Goal: Task Accomplishment & Management: Use online tool/utility

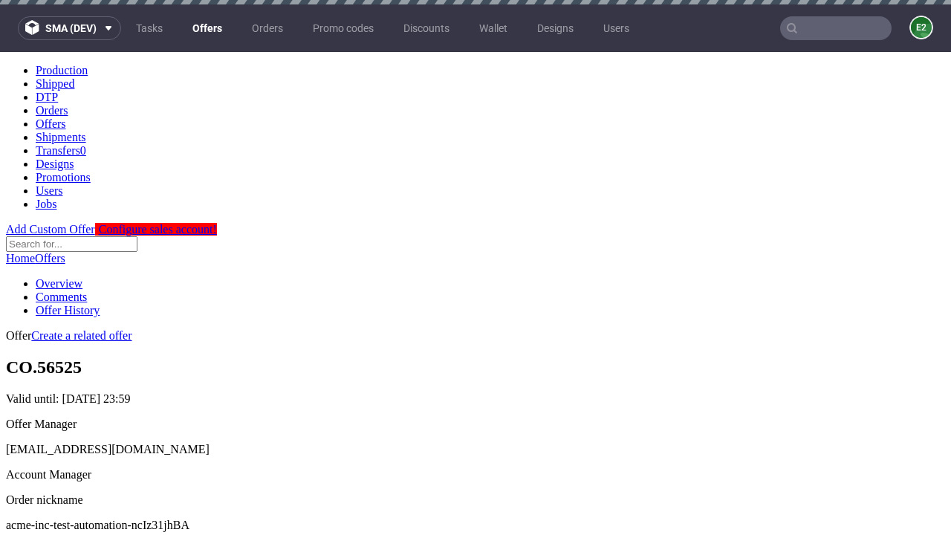
scroll to position [4, 0]
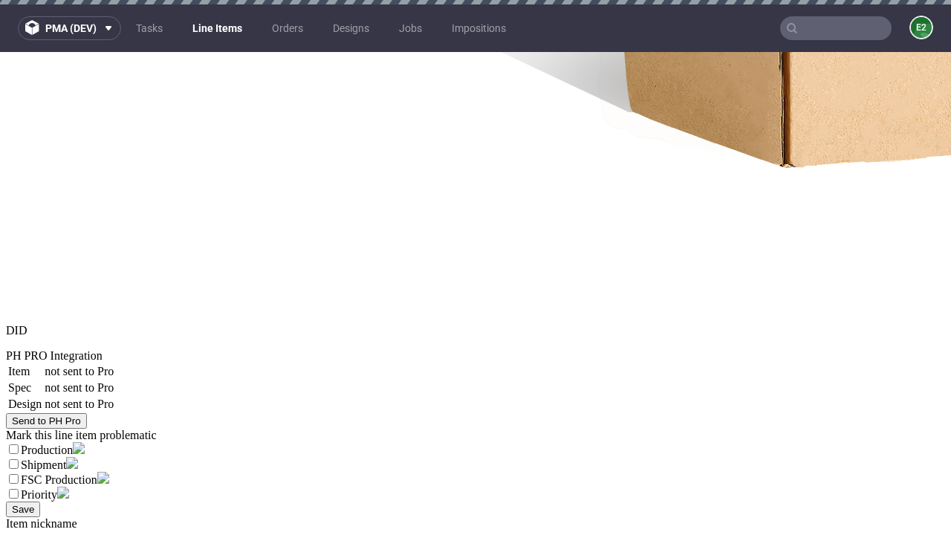
select select "accepted"
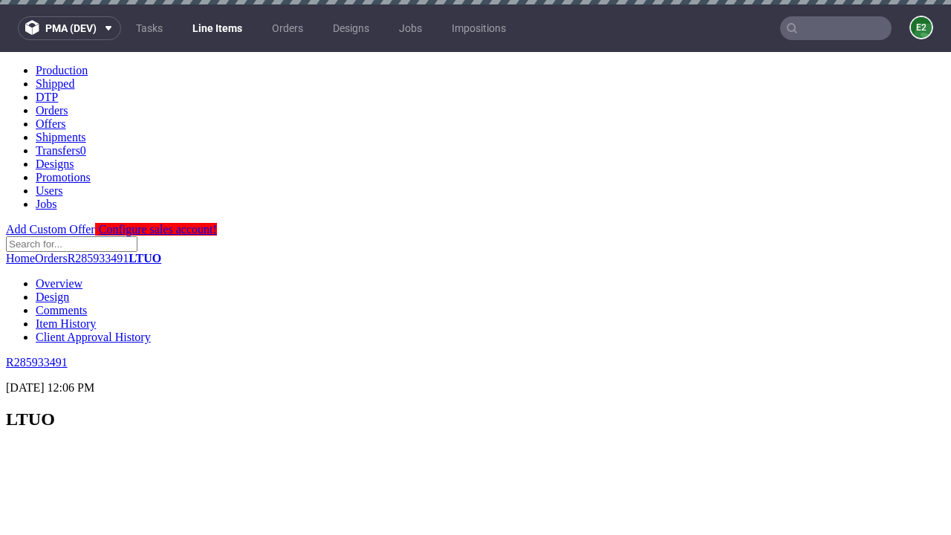
scroll to position [1138, 0]
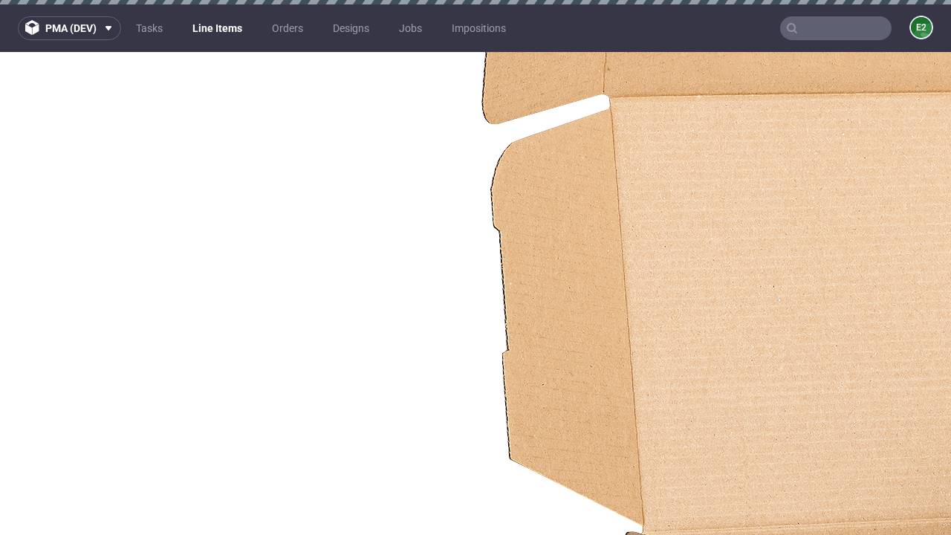
select select "received"
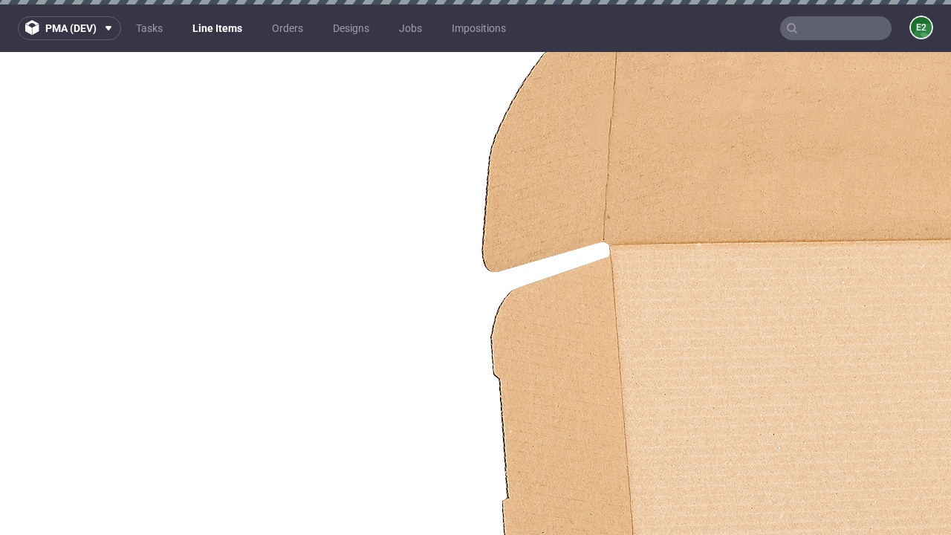
select select "accepted_dtp_issue_reprint"
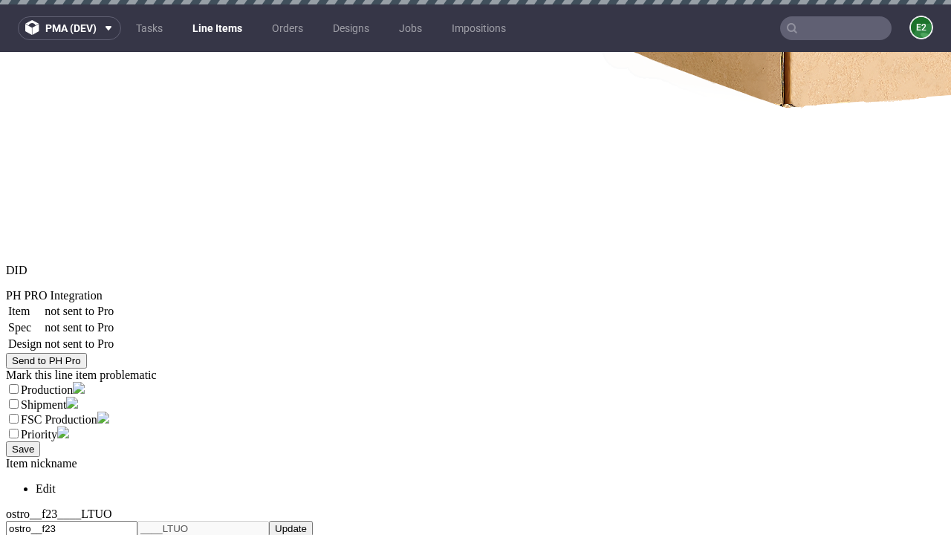
scroll to position [1996, 0]
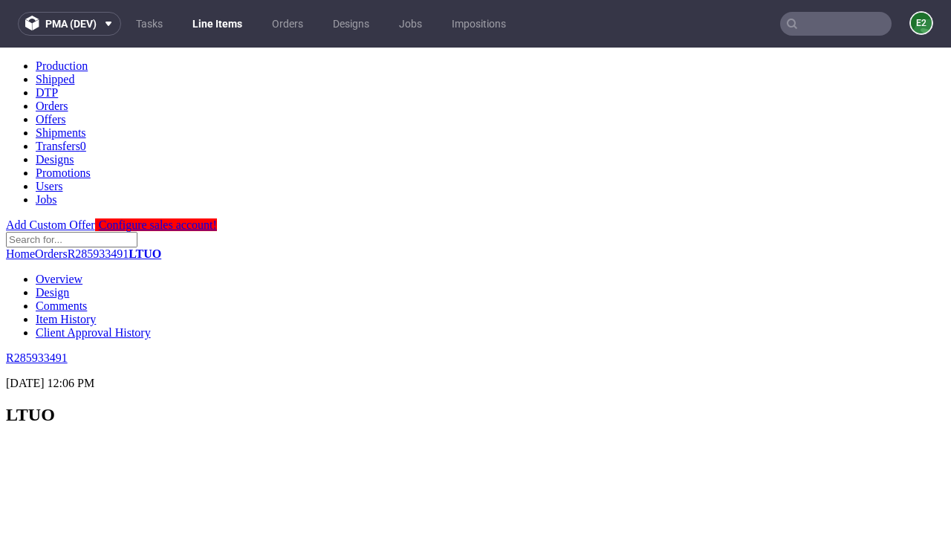
scroll to position [0, 0]
